Goal: Task Accomplishment & Management: Manage account settings

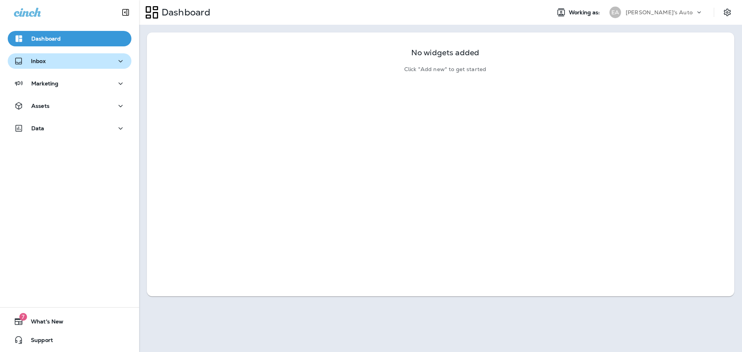
click at [71, 63] on div "Inbox" at bounding box center [69, 61] width 111 height 10
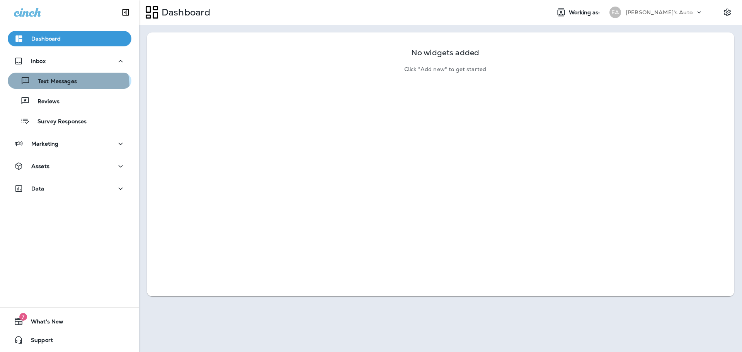
click at [53, 88] on button "Text Messages" at bounding box center [70, 81] width 124 height 16
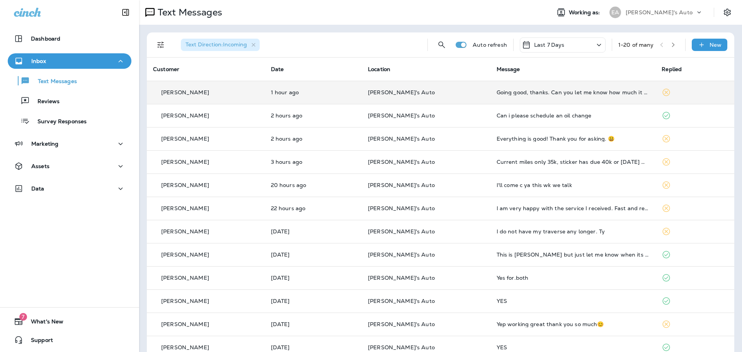
click at [470, 87] on td "[PERSON_NAME]'s Auto" at bounding box center [426, 92] width 129 height 23
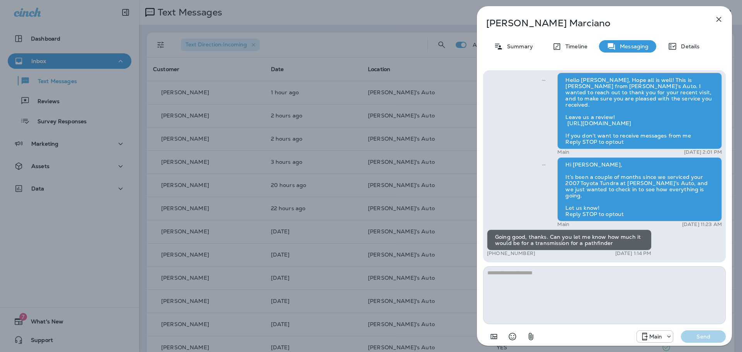
click at [721, 23] on icon "button" at bounding box center [718, 19] width 9 height 9
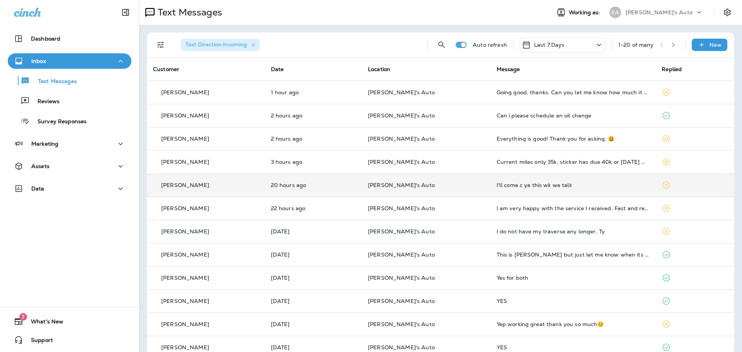
click at [496, 187] on div "I'll come c ya this wk we talk" at bounding box center [572, 185] width 153 height 6
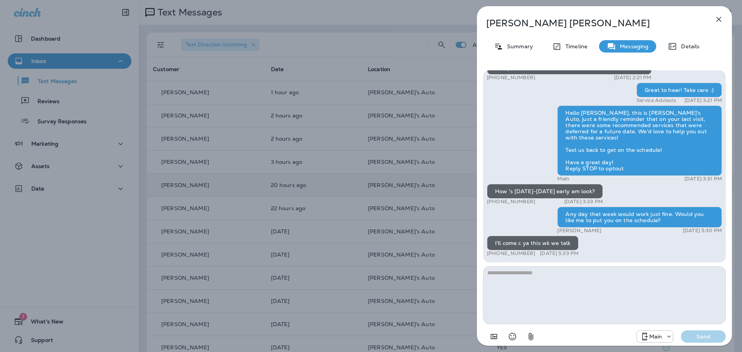
click at [355, 179] on div "[PERSON_NAME] Summary Timeline Messaging Details Hello [PERSON_NAME], Hope all …" at bounding box center [371, 176] width 742 height 352
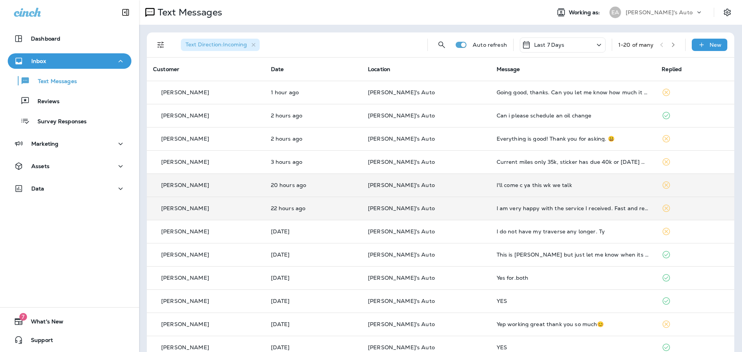
click at [433, 205] on td "[PERSON_NAME]'s Auto" at bounding box center [426, 208] width 129 height 23
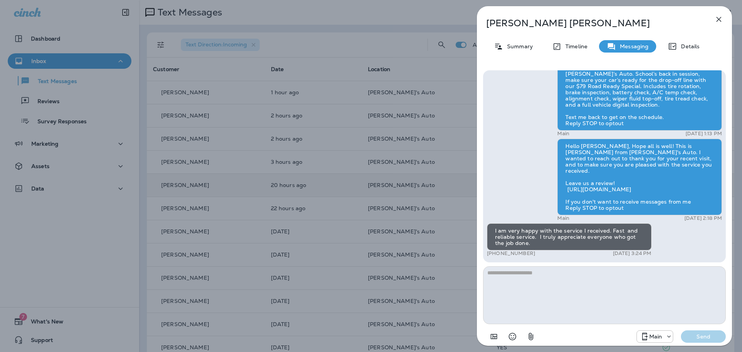
click at [441, 192] on div "[PERSON_NAME] Summary Timeline Messaging Details Hi [PERSON_NAME], this is [PER…" at bounding box center [371, 176] width 742 height 352
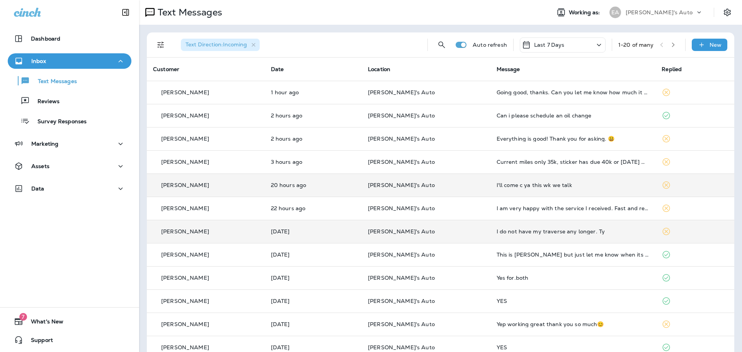
click at [435, 226] on td "[PERSON_NAME]'s Auto" at bounding box center [426, 231] width 129 height 23
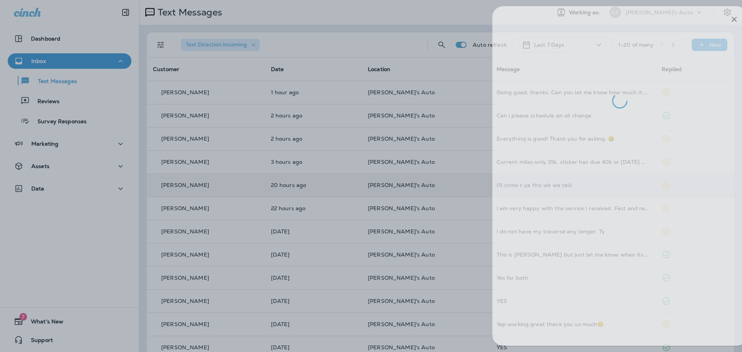
click at [426, 201] on div at bounding box center [386, 176] width 742 height 352
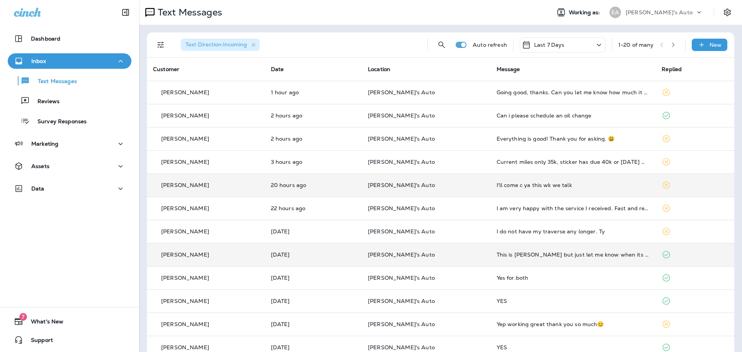
click at [434, 253] on p "[PERSON_NAME]'s Auto" at bounding box center [426, 254] width 116 height 6
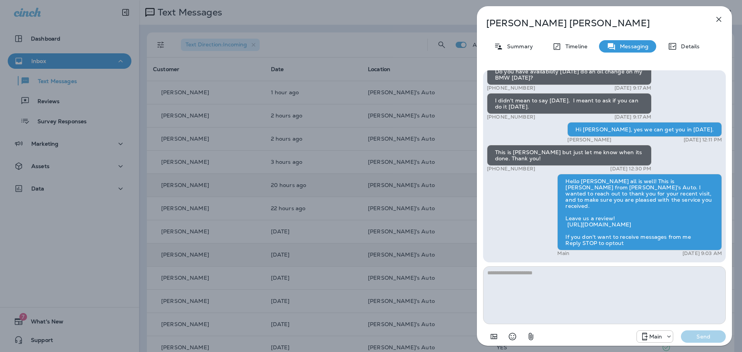
click at [414, 73] on div "[PERSON_NAME] Summary Timeline Messaging Details Hi [PERSON_NAME], It’s been a …" at bounding box center [371, 176] width 742 height 352
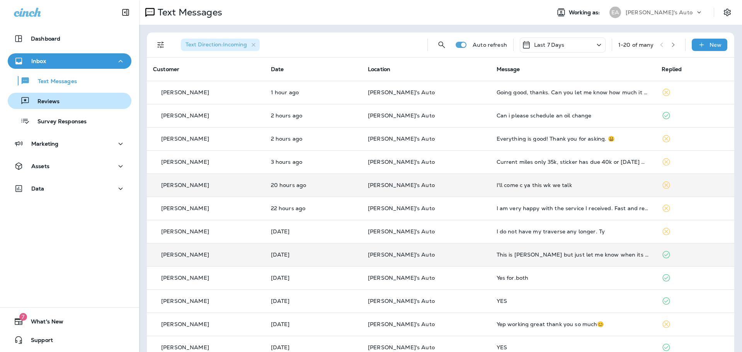
click at [58, 95] on div "Reviews" at bounding box center [35, 101] width 49 height 12
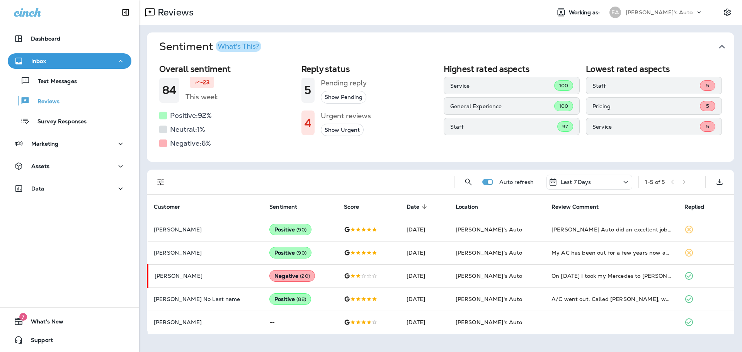
click at [347, 99] on button "Show Pending" at bounding box center [344, 97] width 46 height 13
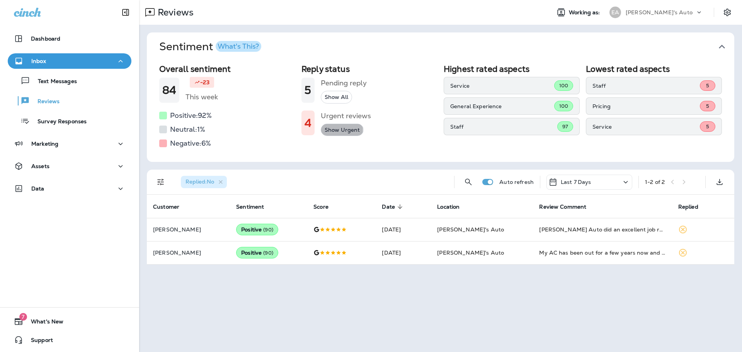
click at [334, 130] on button "Show Urgent" at bounding box center [342, 130] width 43 height 13
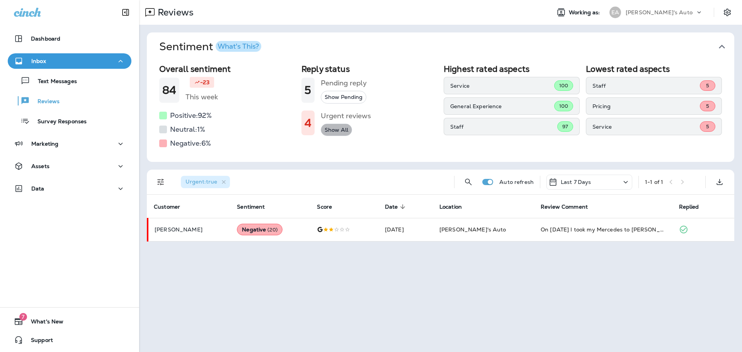
click at [334, 130] on button "Show All" at bounding box center [336, 130] width 31 height 13
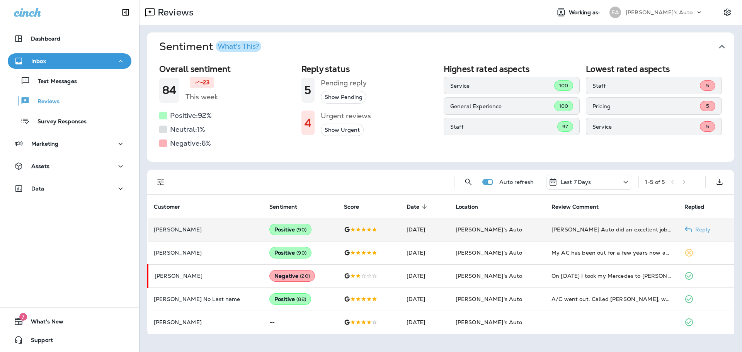
click at [204, 235] on td "[PERSON_NAME]" at bounding box center [205, 229] width 115 height 23
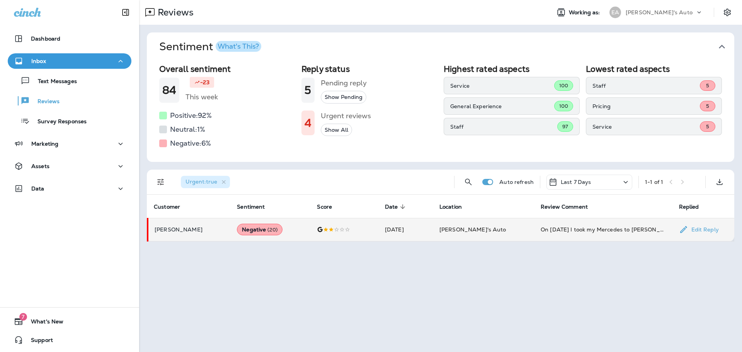
click at [212, 230] on p "[PERSON_NAME]" at bounding box center [189, 229] width 70 height 6
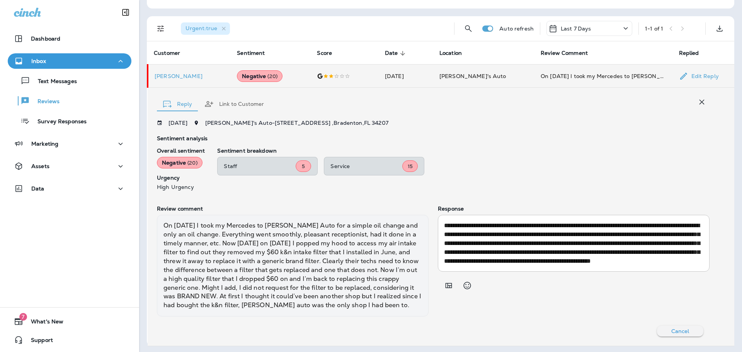
scroll to position [155, 0]
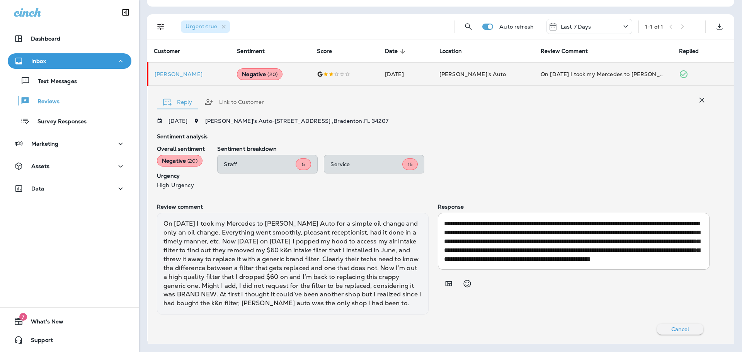
click at [317, 204] on p "Review comment" at bounding box center [293, 207] width 272 height 6
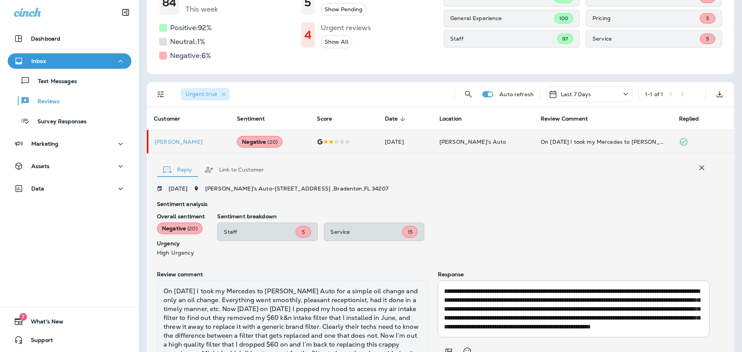
scroll to position [78, 0]
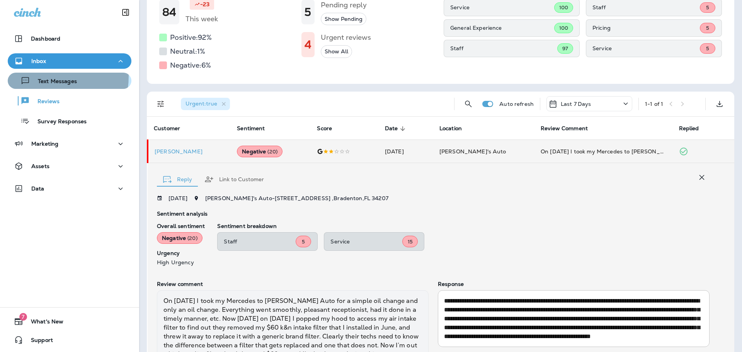
click at [43, 76] on div "Text Messages" at bounding box center [44, 81] width 66 height 12
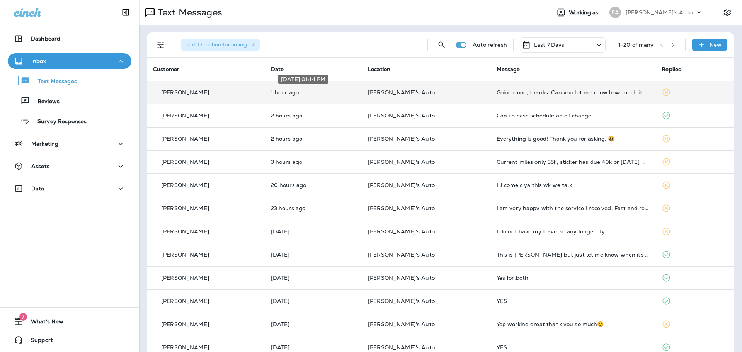
click at [309, 92] on p "1 hour ago" at bounding box center [313, 92] width 85 height 6
